Goal: Information Seeking & Learning: Learn about a topic

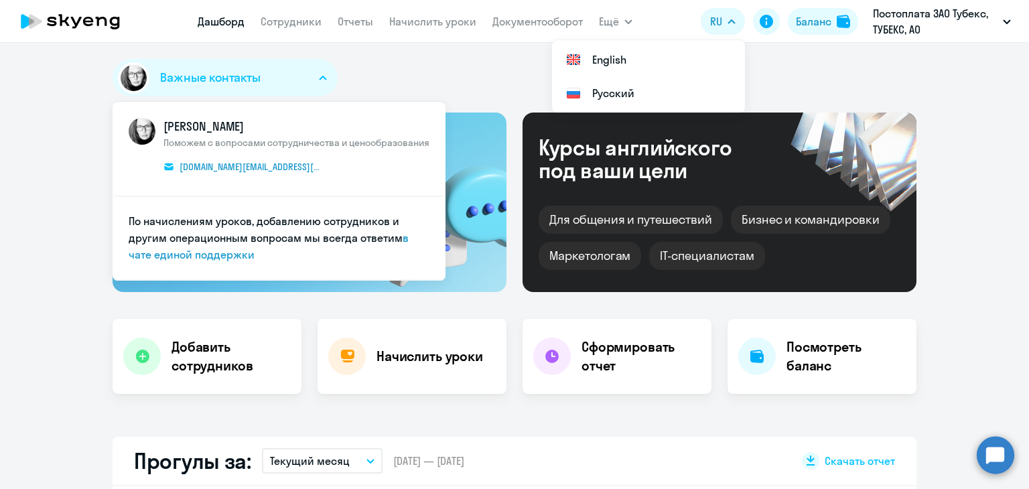
select select "30"
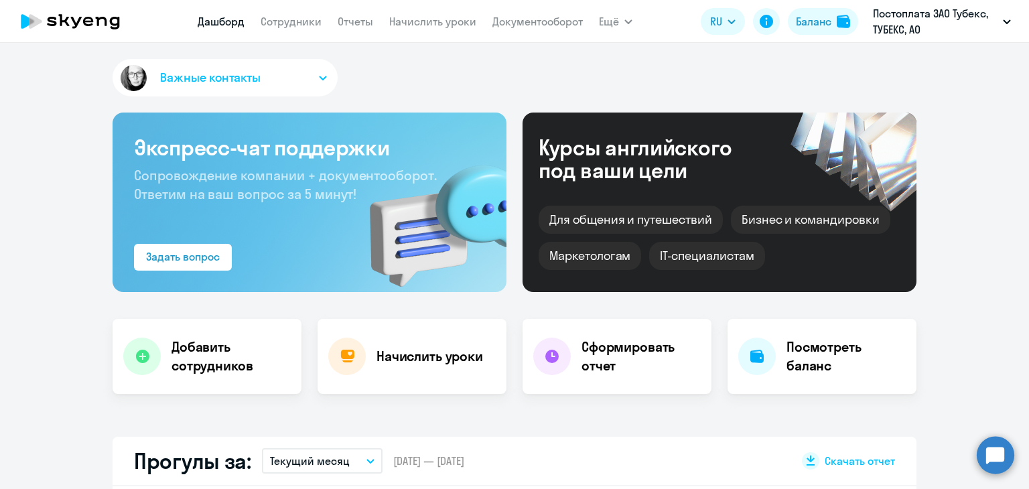
select select "30"
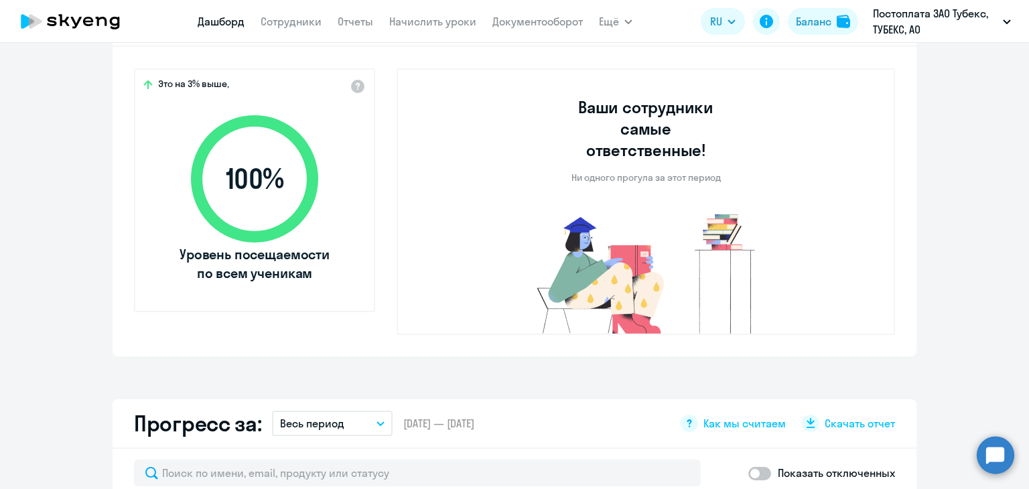
scroll to position [302, 0]
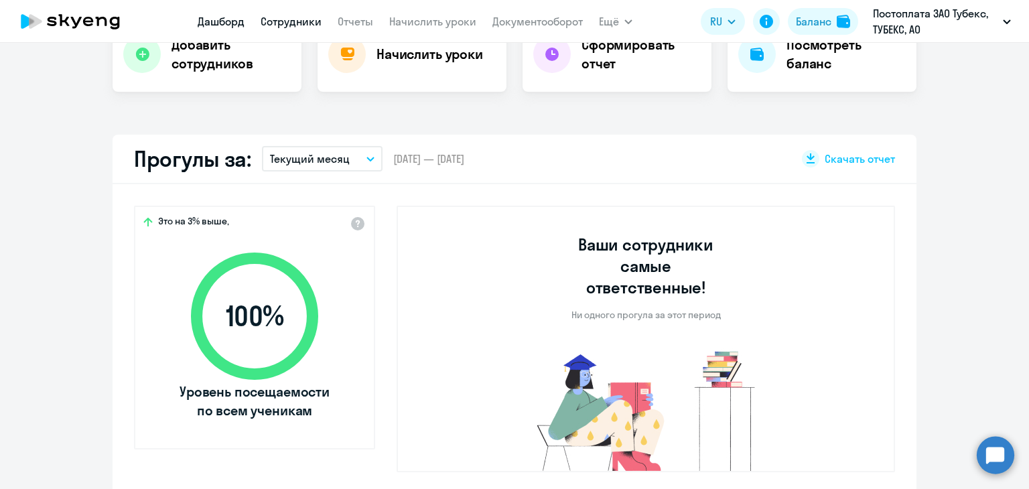
click at [294, 23] on link "Сотрудники" at bounding box center [291, 21] width 61 height 13
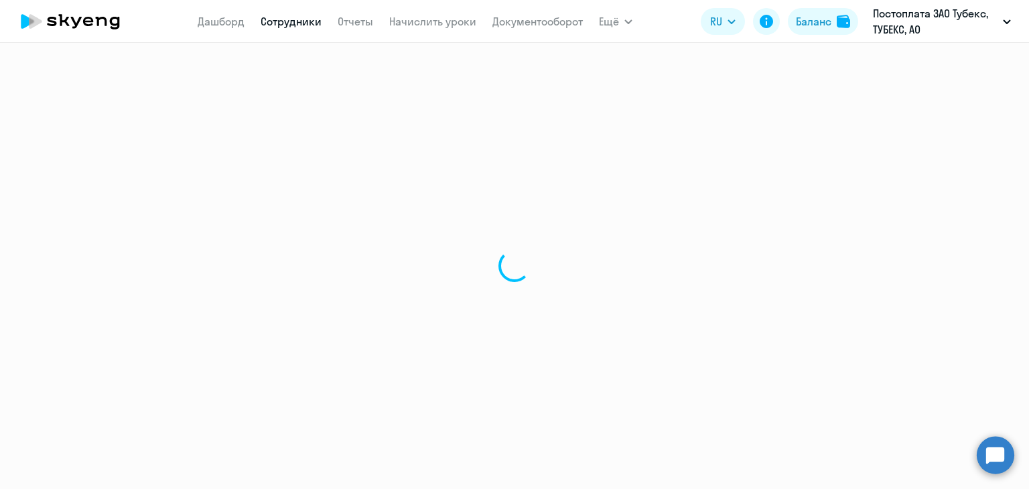
select select "30"
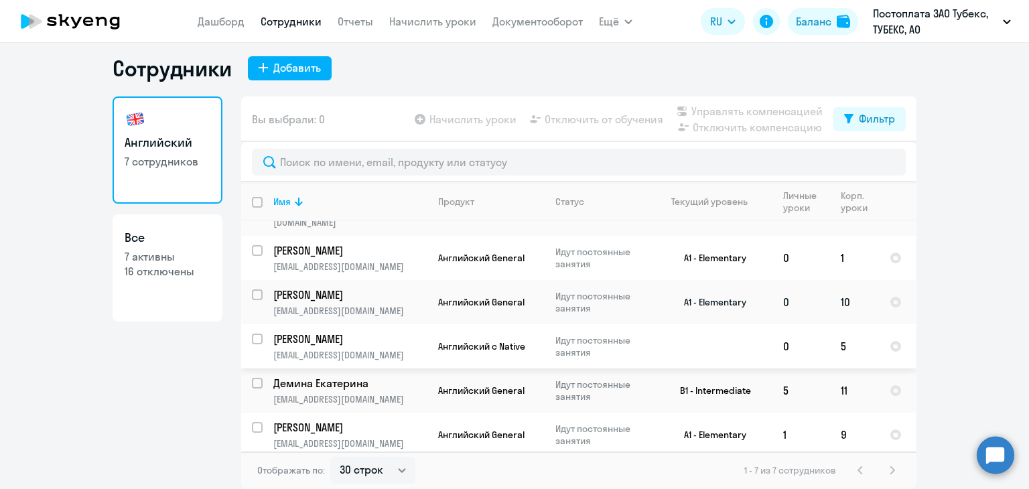
scroll to position [94, 0]
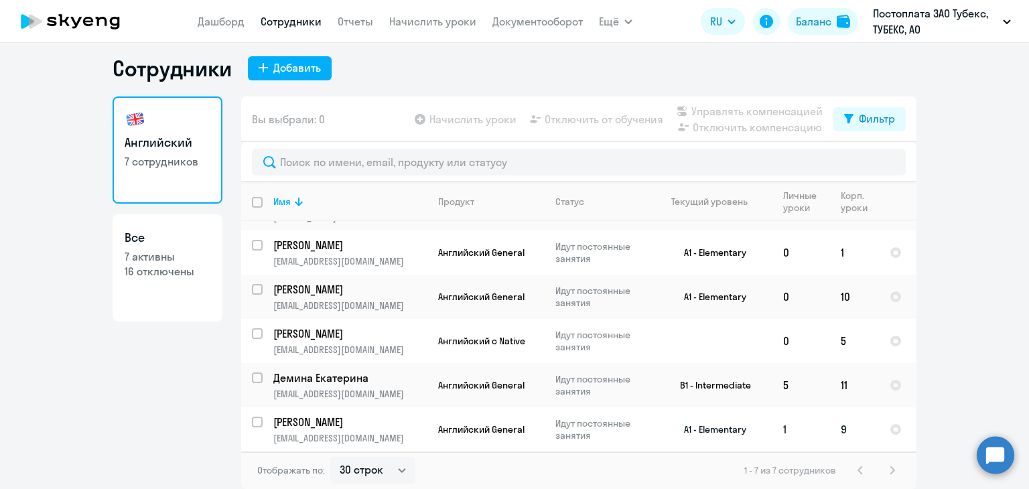
click at [316, 416] on p "[PERSON_NAME]" at bounding box center [348, 422] width 151 height 15
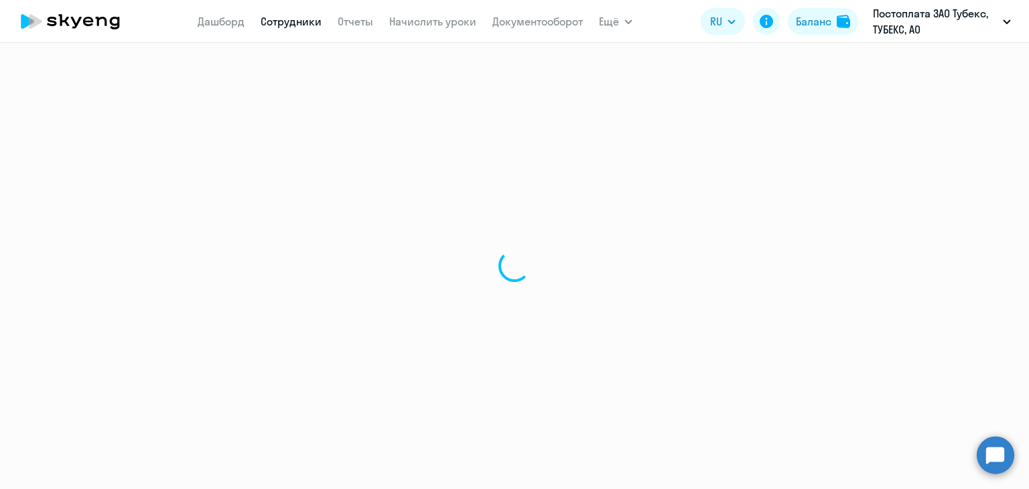
select select "english"
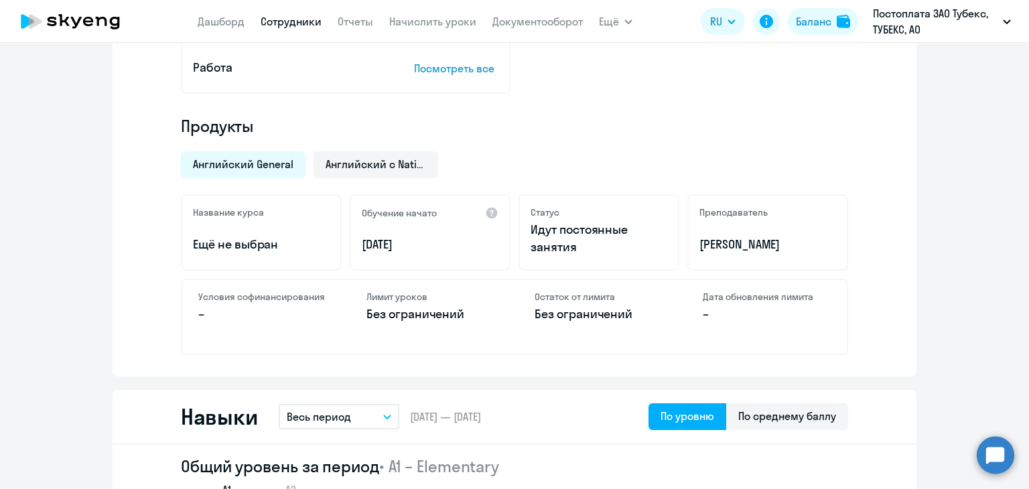
scroll to position [536, 0]
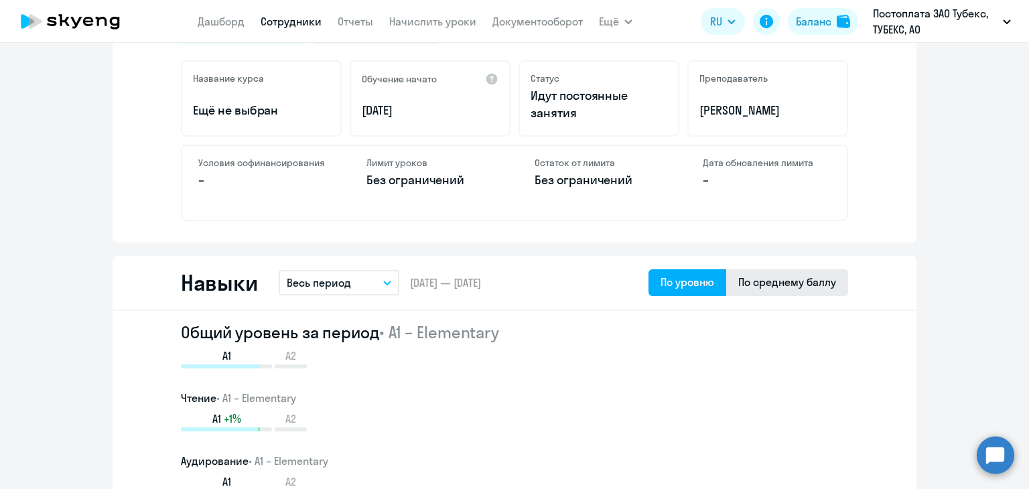
click at [810, 274] on div "По среднему баллу" at bounding box center [788, 282] width 98 height 16
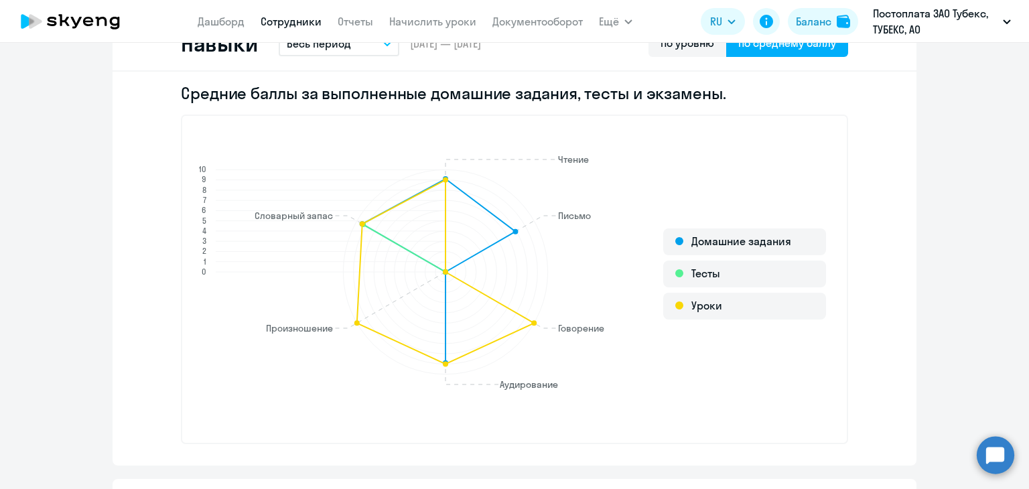
scroll to position [804, 0]
